Goal: Task Accomplishment & Management: Manage account settings

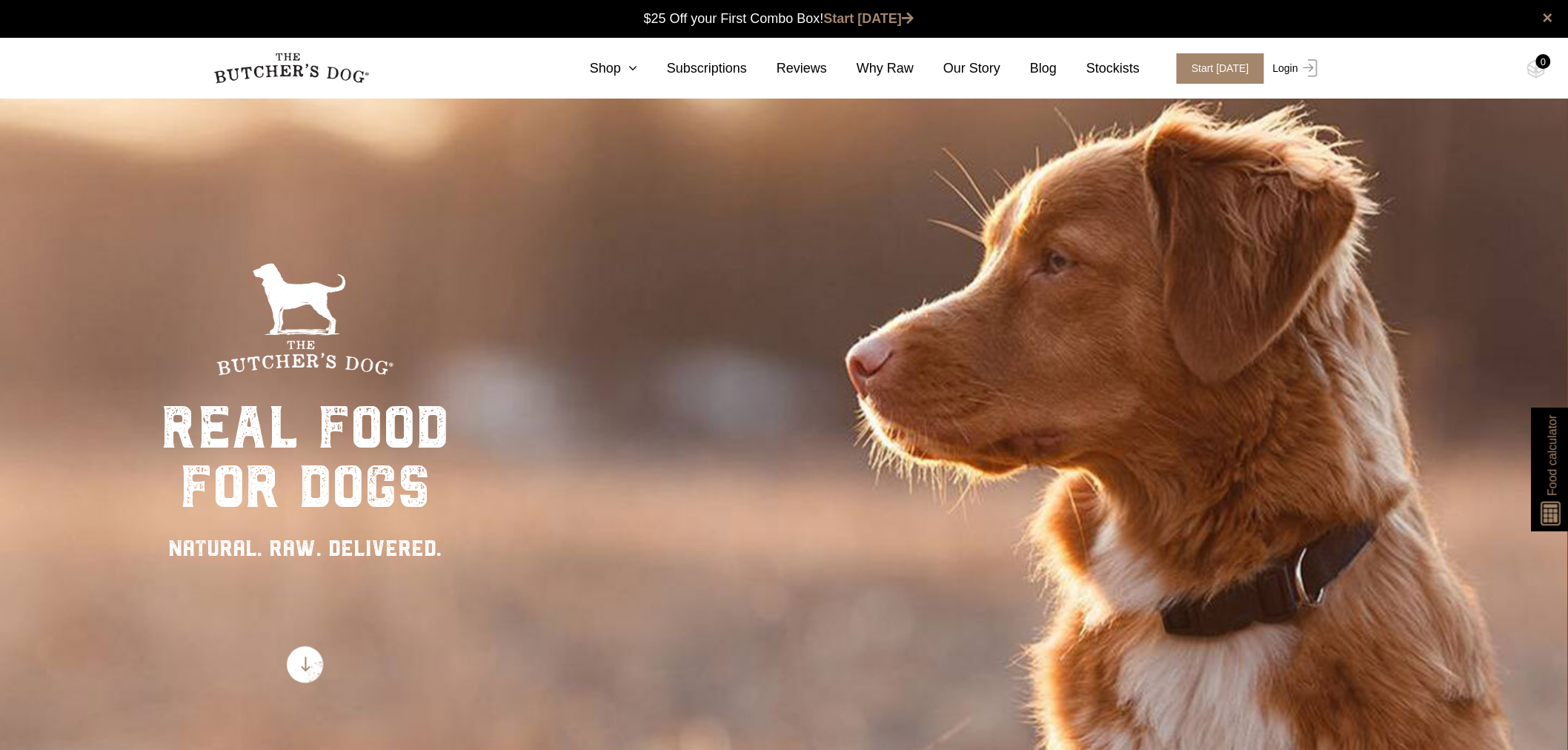
click at [1298, 61] on img at bounding box center [1308, 68] width 19 height 18
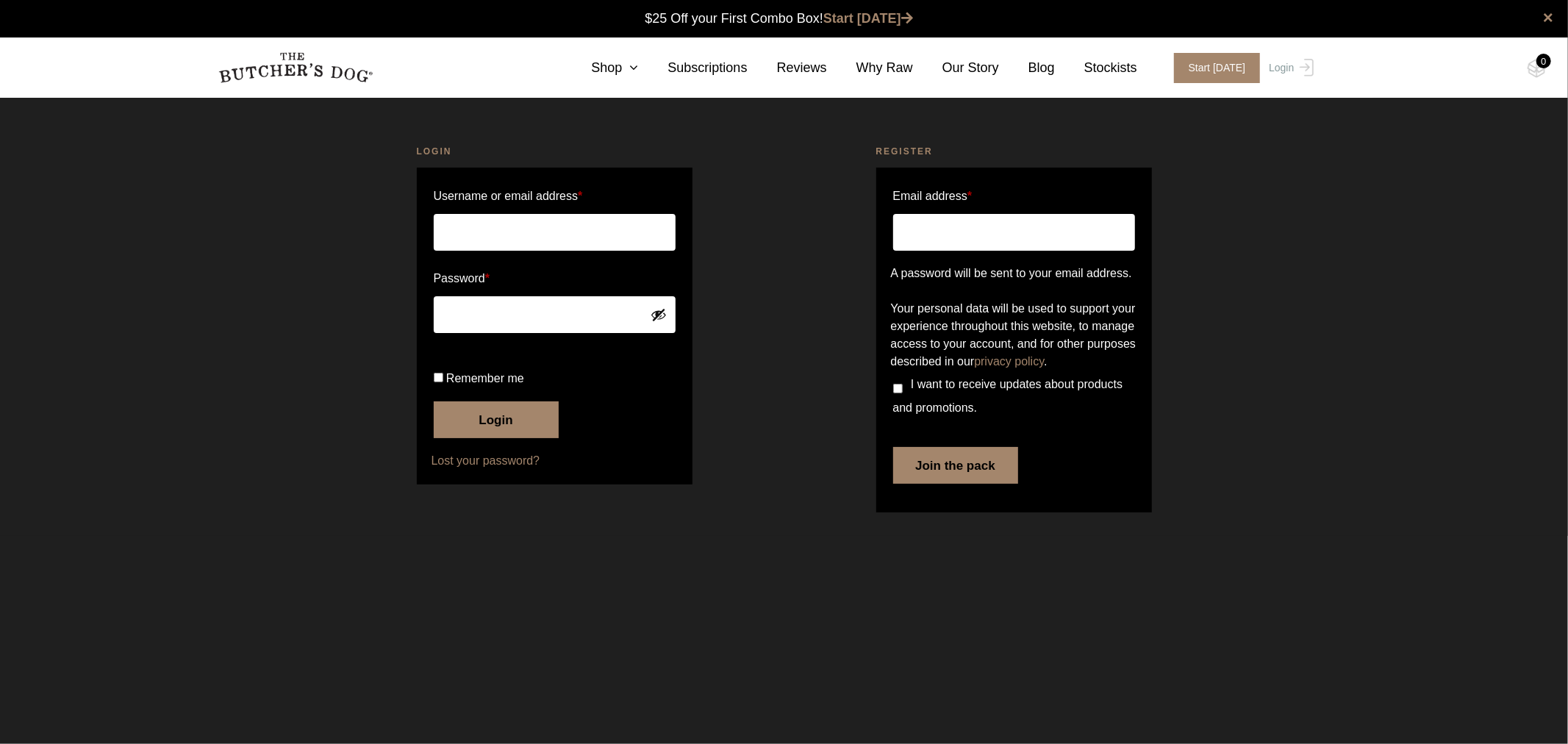
click at [527, 237] on input "Username or email address *" at bounding box center [555, 232] width 242 height 37
type input "starksridgedogtraining@gmail.com"
click at [481, 438] on button "Login" at bounding box center [496, 419] width 125 height 37
click at [454, 384] on span "Remember me" at bounding box center [485, 378] width 78 height 12
click at [443, 382] on input "Remember me" at bounding box center [438, 377] width 9 height 9
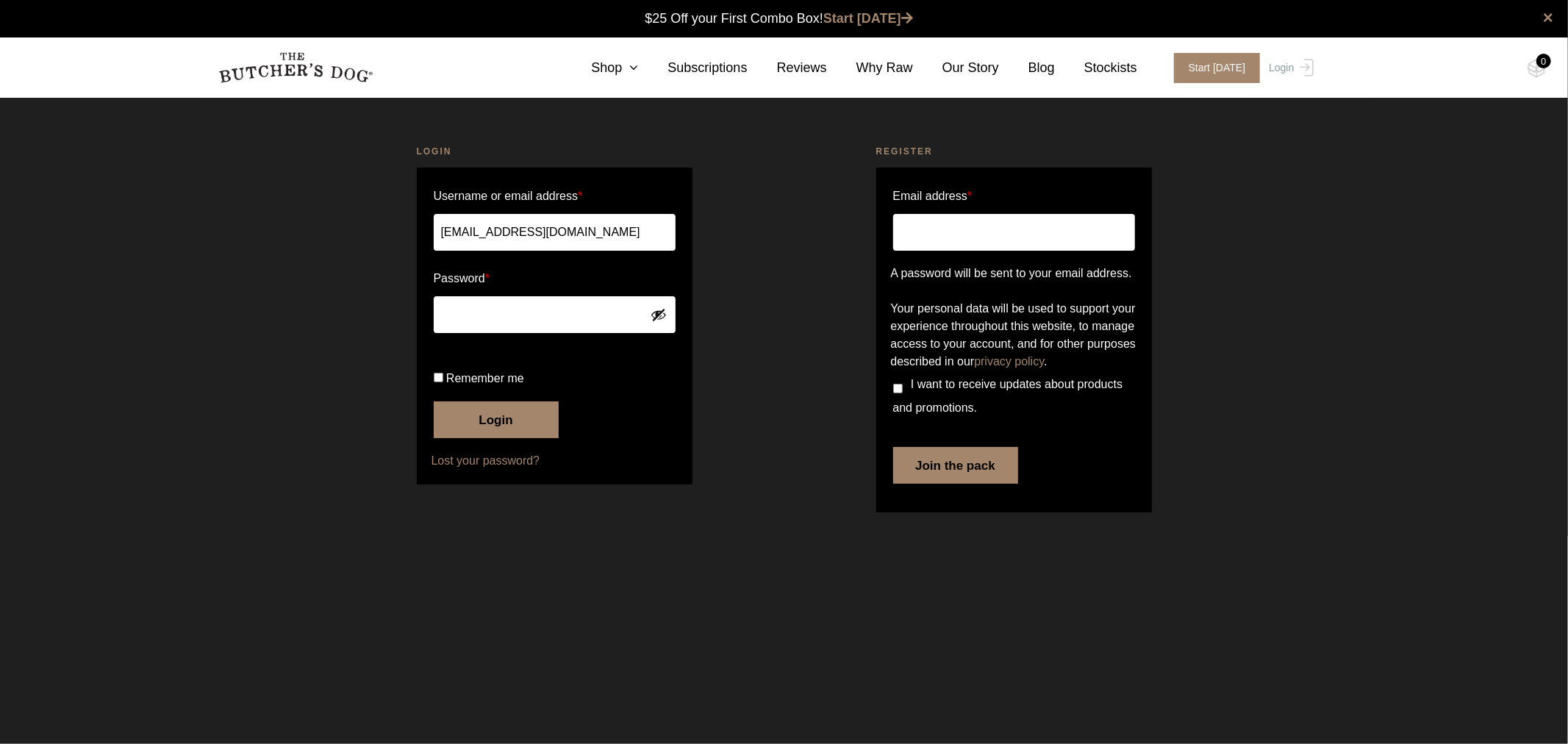
checkbox input "true"
click at [525, 438] on button "Login" at bounding box center [496, 419] width 125 height 37
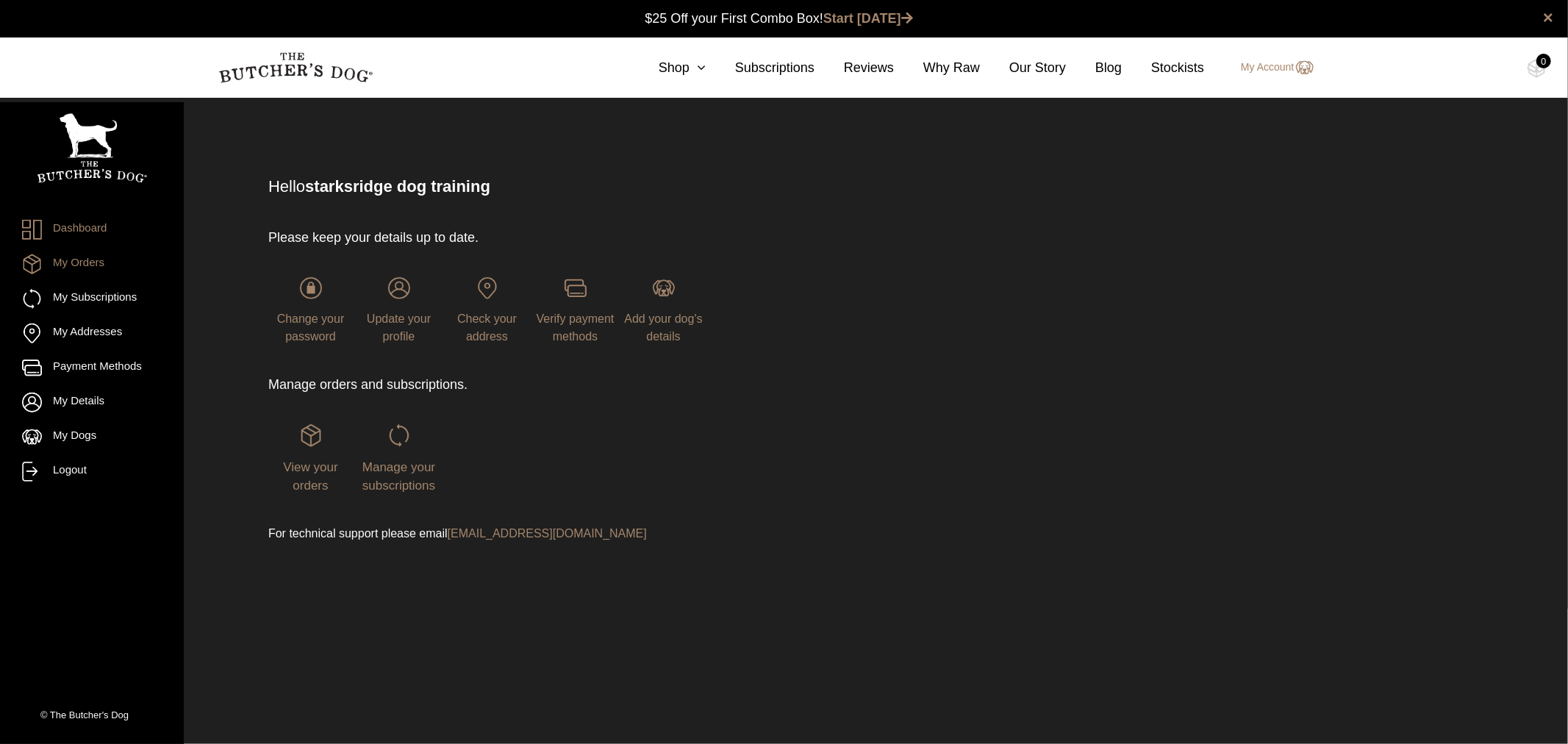
click at [100, 265] on link "My Orders" at bounding box center [92, 264] width 140 height 20
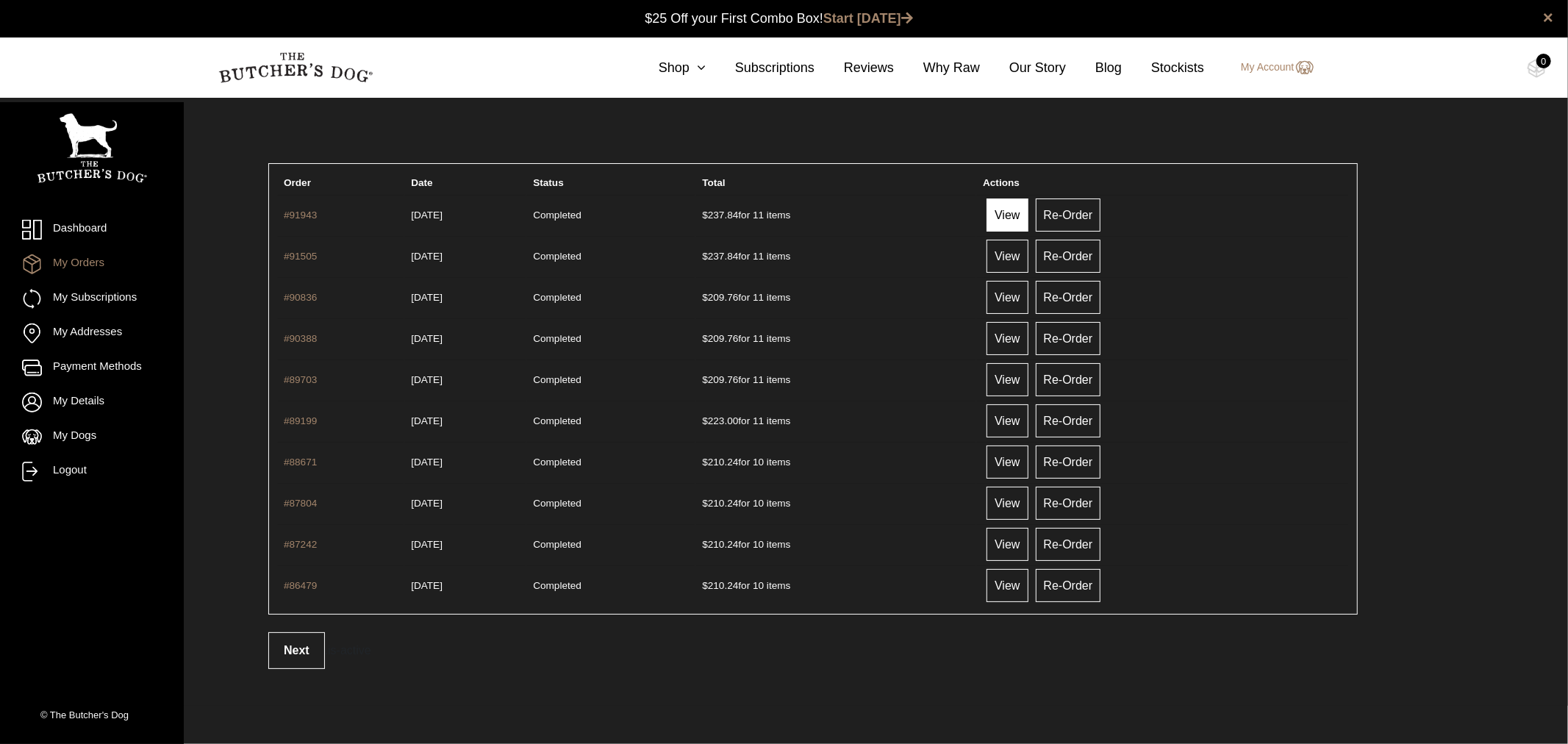
click at [1027, 206] on link "View" at bounding box center [1007, 214] width 41 height 33
